Goal: Task Accomplishment & Management: Use online tool/utility

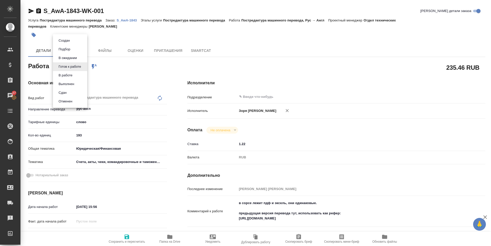
click at [78, 68] on body "🙏 .cls-1 fill:#fff; AWATERA [PERSON_NAME] Спецификации Заказы 27 Чаты Todo Прое…" at bounding box center [245, 123] width 491 height 246
click at [77, 72] on li "В работе" at bounding box center [70, 75] width 34 height 9
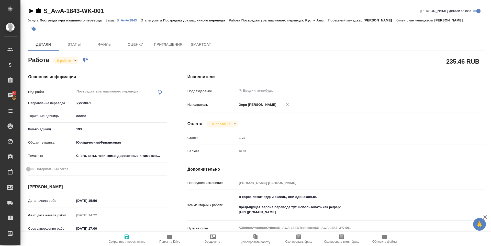
type textarea "x"
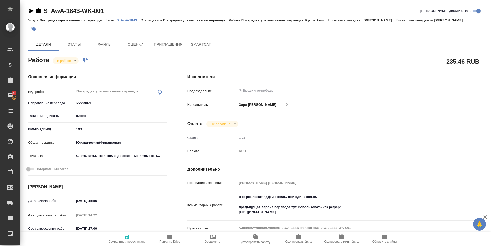
type textarea "x"
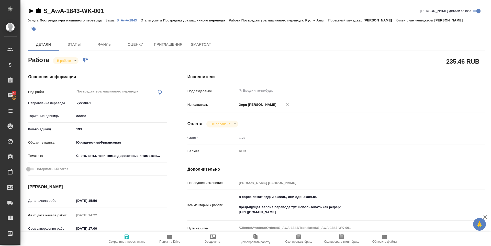
type textarea "x"
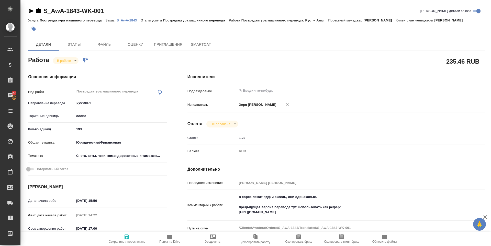
type textarea "x"
